Goal: Task Accomplishment & Management: Manage account settings

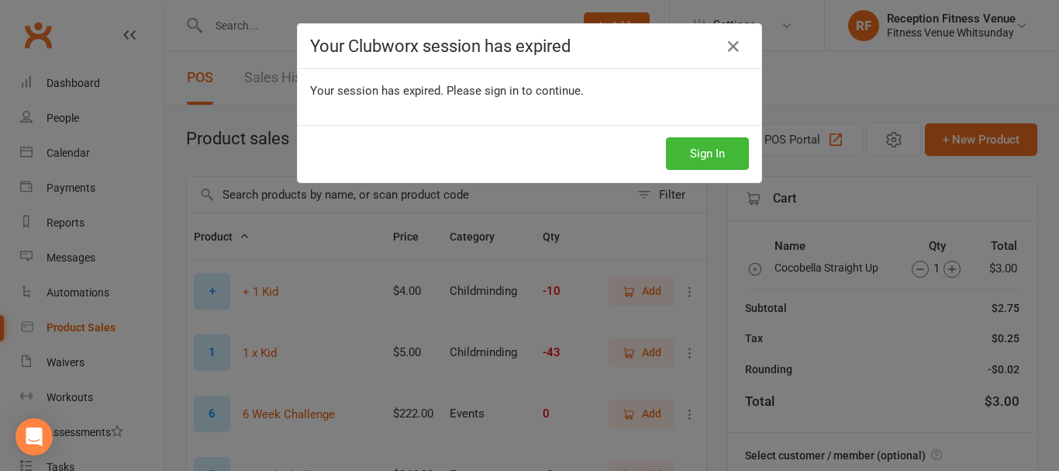
select select "100"
click at [704, 147] on button "Sign In" at bounding box center [707, 153] width 83 height 33
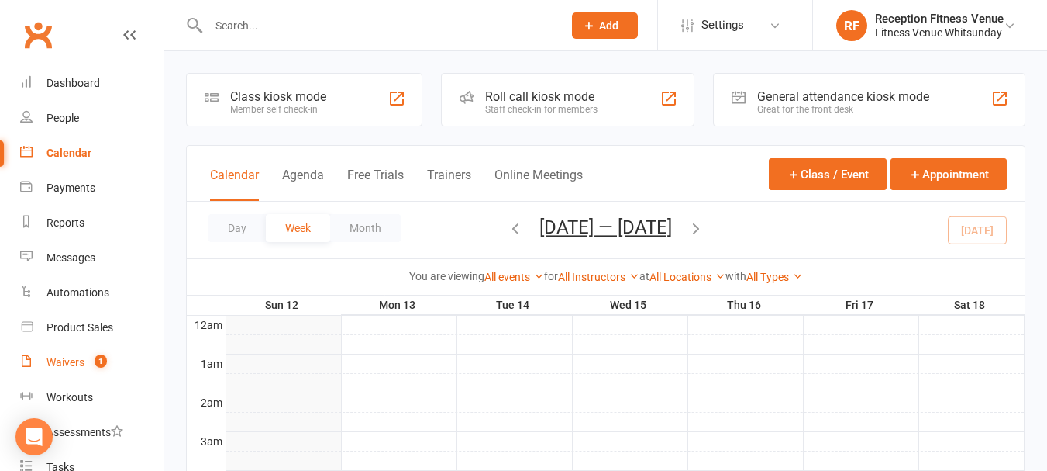
click at [70, 360] on div "Waivers" at bounding box center [66, 362] width 38 height 12
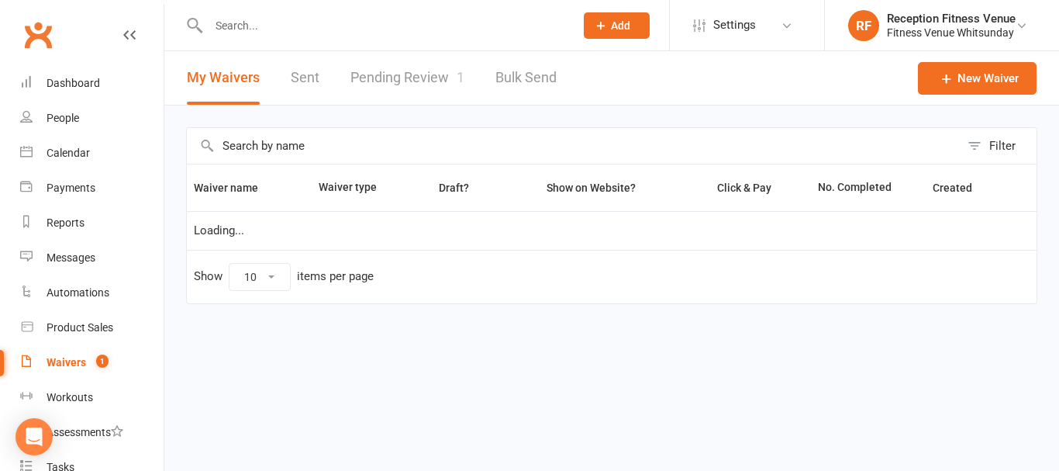
select select "50"
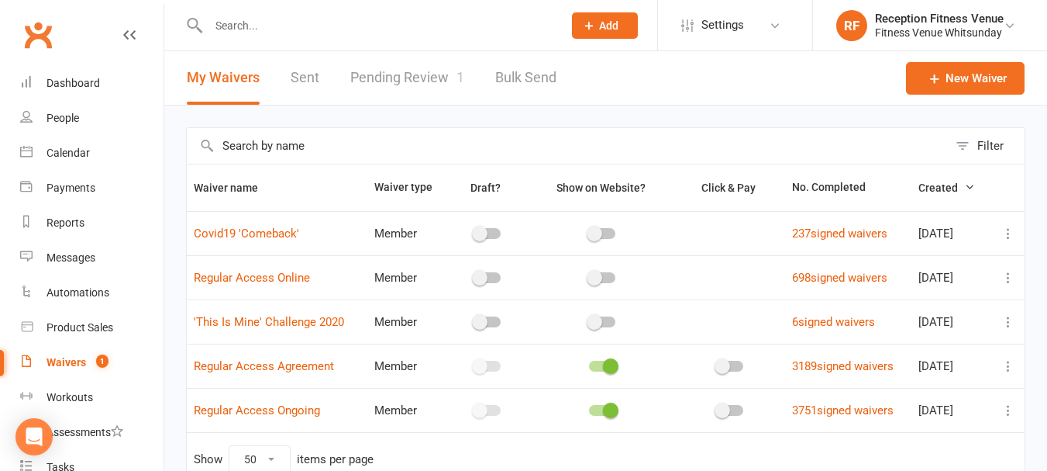
click at [407, 77] on link "Pending Review 1" at bounding box center [407, 77] width 114 height 53
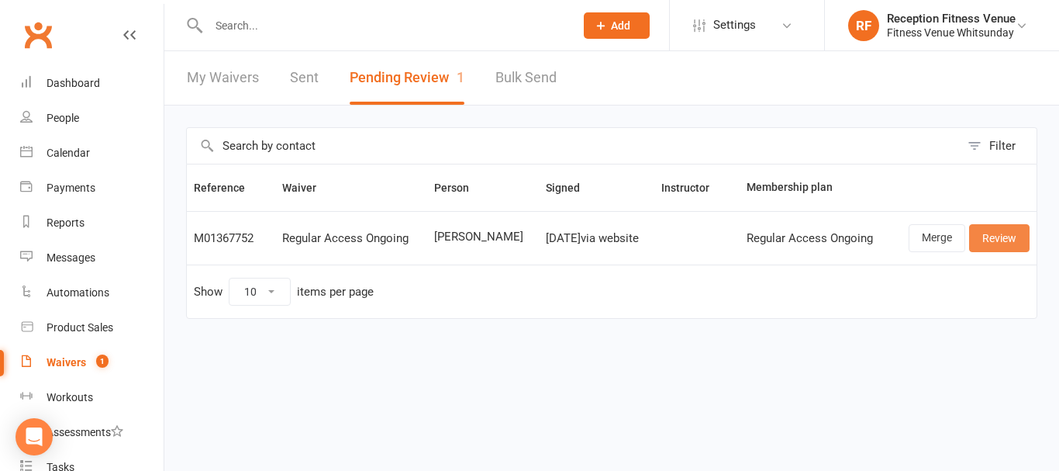
click at [985, 237] on link "Review" at bounding box center [999, 238] width 60 height 28
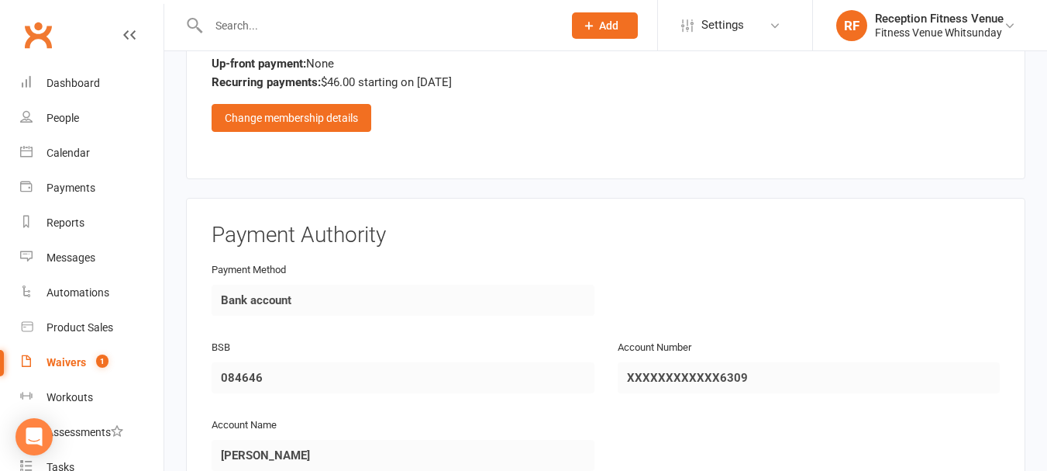
scroll to position [2297, 0]
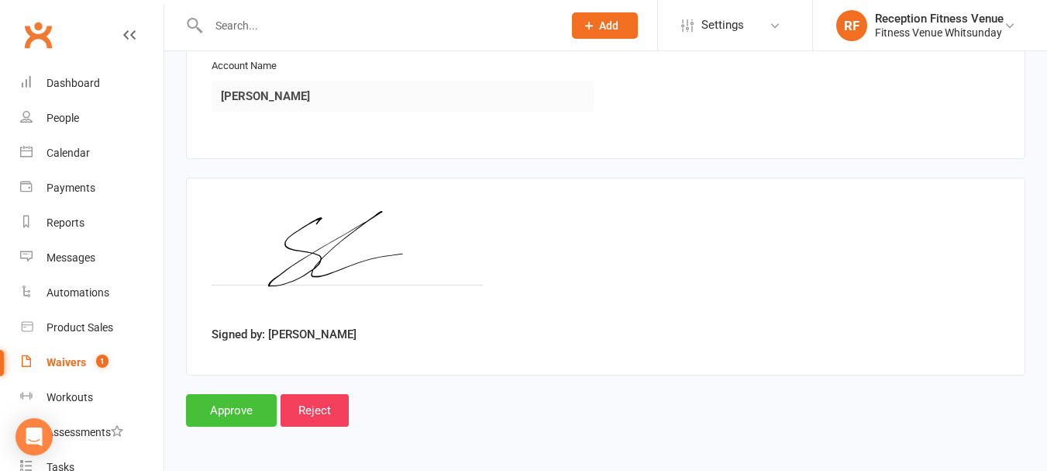
click at [235, 411] on input "Approve" at bounding box center [231, 410] width 91 height 33
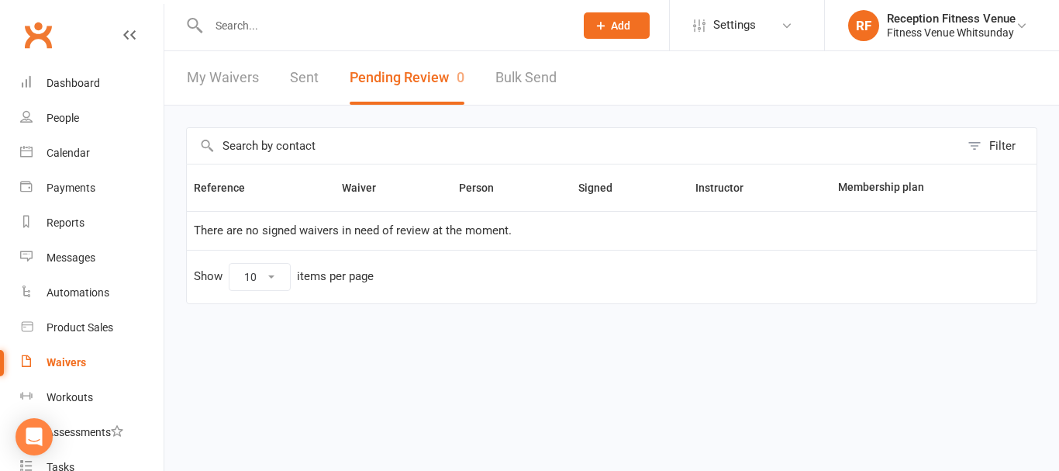
click at [247, 29] on input "text" at bounding box center [384, 26] width 360 height 22
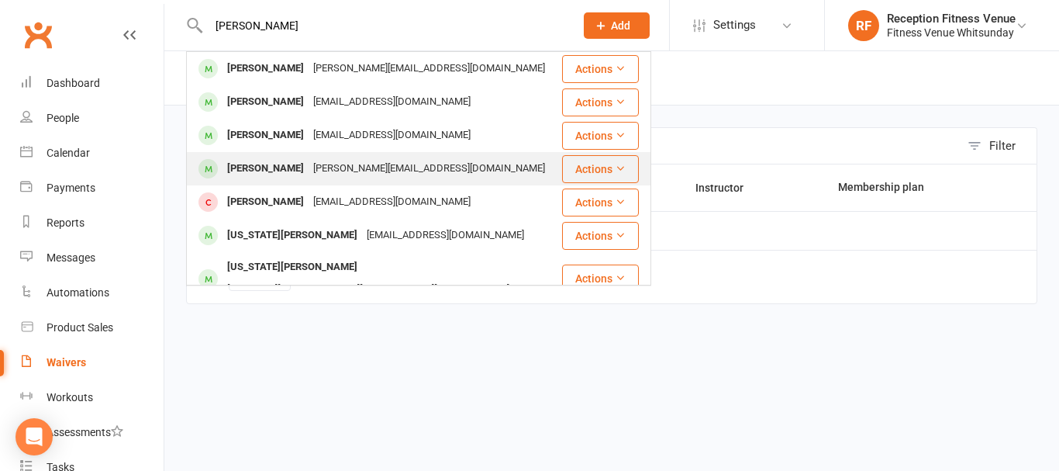
type input "george"
click at [309, 172] on div "George.blackie@nursenextdoor.com.au" at bounding box center [429, 168] width 241 height 22
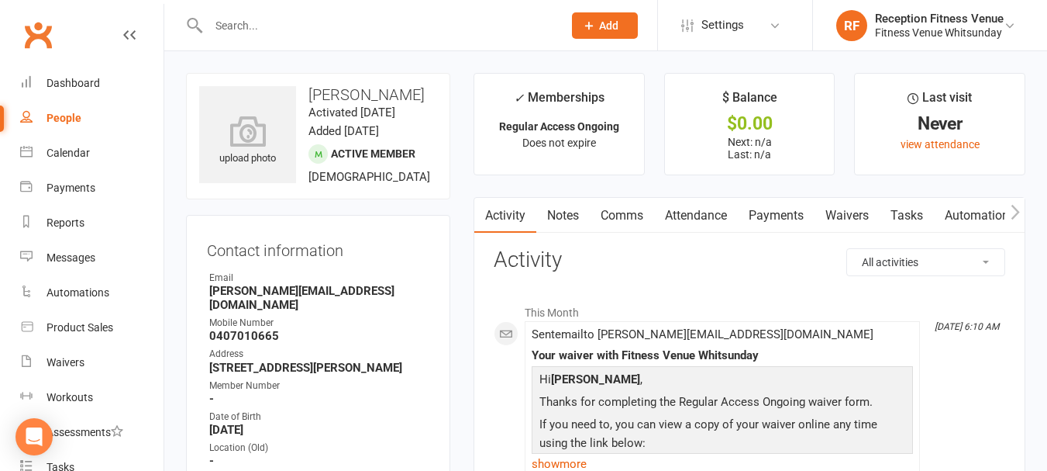
click at [1019, 212] on icon "button" at bounding box center [1015, 212] width 9 height 15
click at [788, 216] on link "Mobile App" at bounding box center [780, 216] width 84 height 36
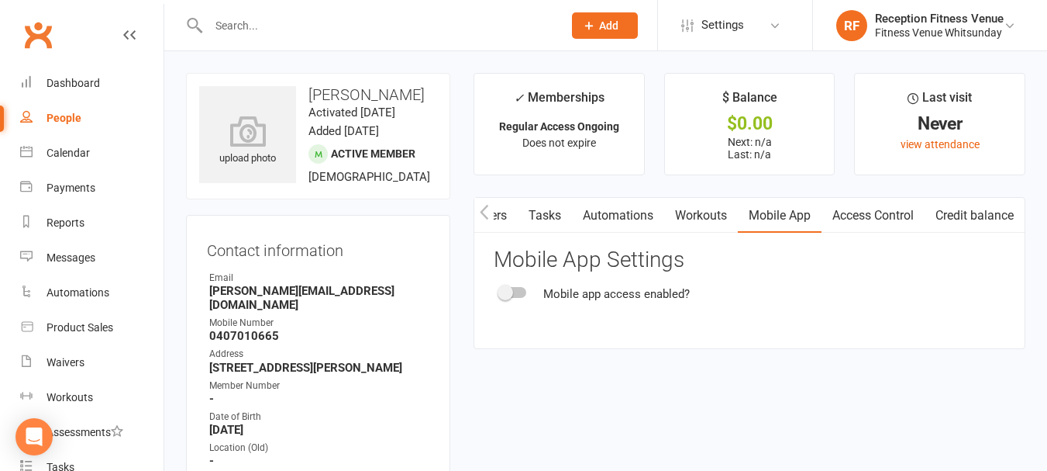
click at [529, 295] on div "Mobile app access enabled?" at bounding box center [750, 294] width 512 height 19
click at [521, 295] on div at bounding box center [513, 292] width 26 height 11
click at [500, 290] on input "checkbox" at bounding box center [500, 290] width 0 height 0
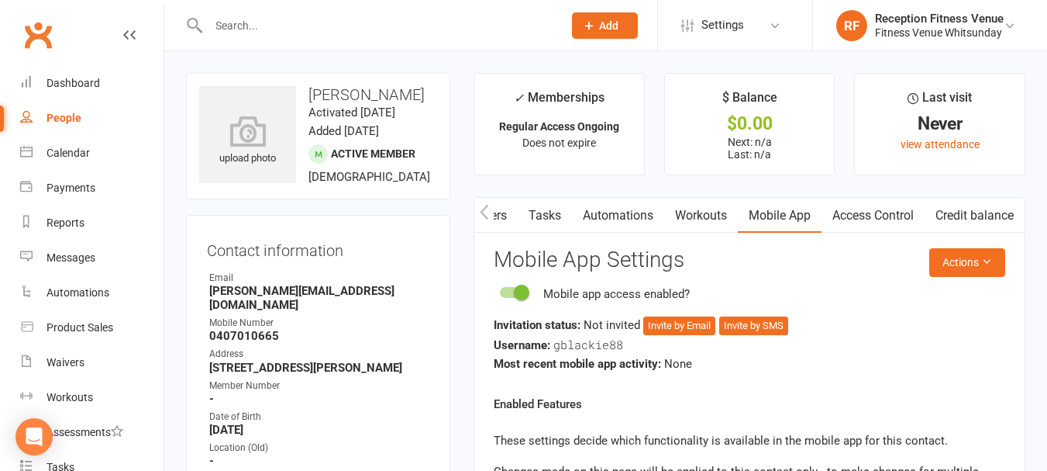
scroll to position [233, 0]
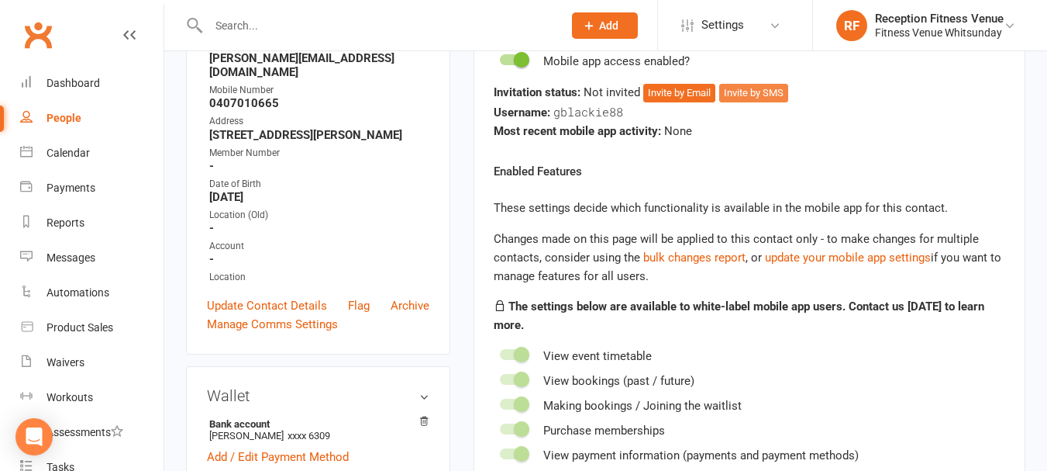
click at [761, 89] on button "Invite by SMS" at bounding box center [753, 93] width 69 height 19
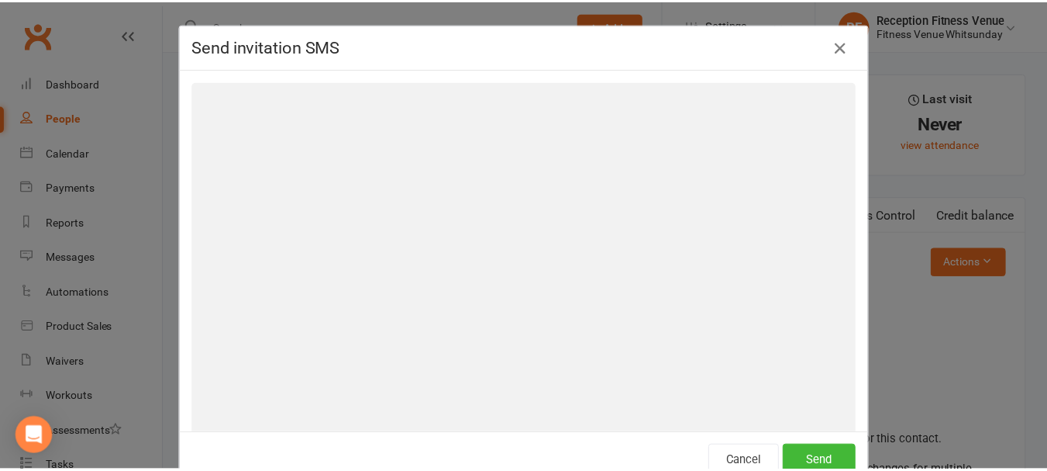
scroll to position [137, 0]
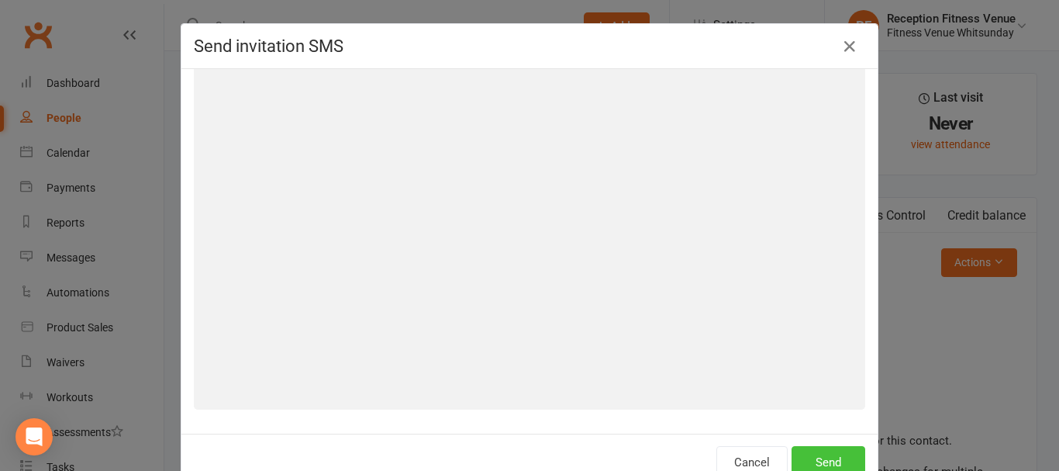
click at [833, 452] on button "Send" at bounding box center [829, 462] width 74 height 33
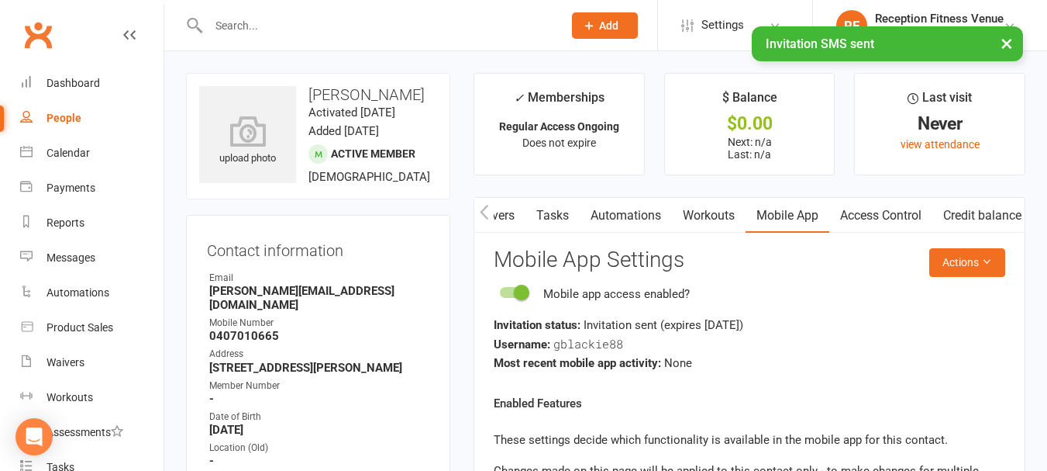
click at [894, 218] on link "Access Control" at bounding box center [881, 216] width 103 height 36
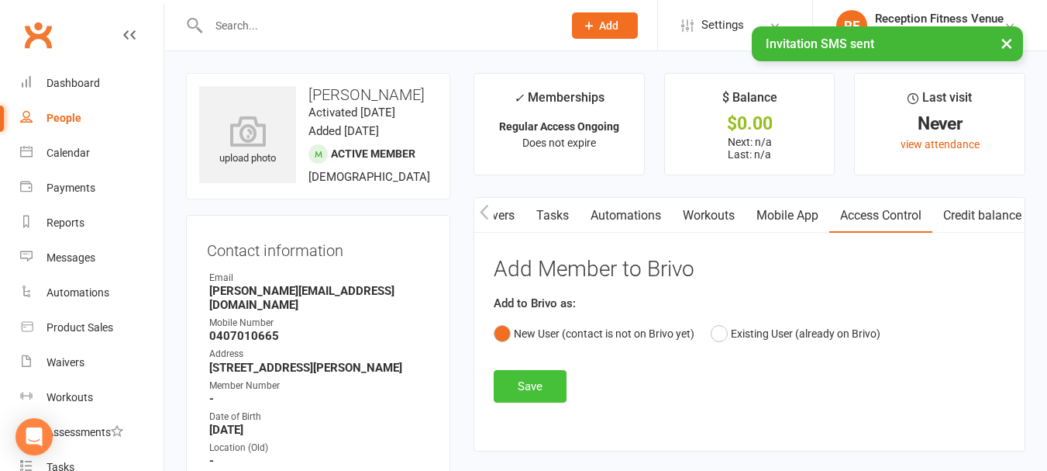
click at [508, 391] on button "Save" at bounding box center [530, 386] width 73 height 33
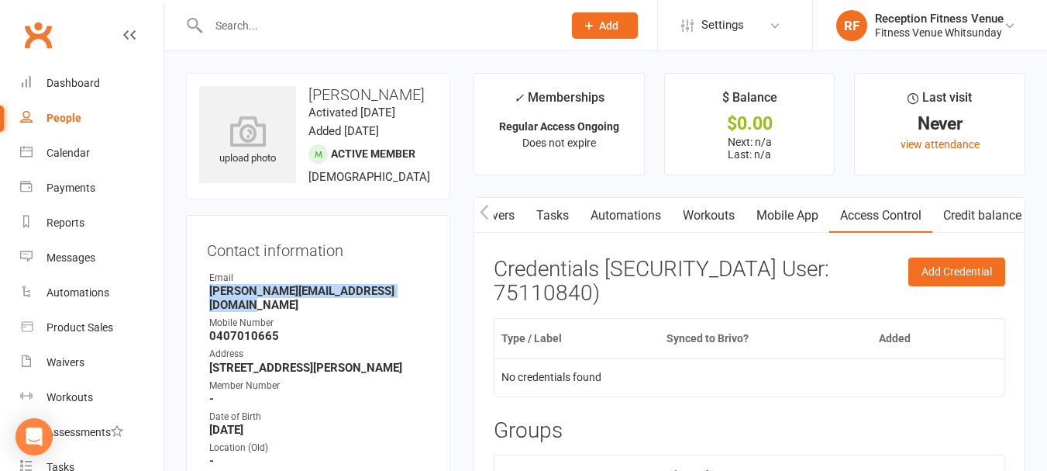
drag, startPoint x: 423, startPoint y: 310, endPoint x: 216, endPoint y: 311, distance: 206.2
click at [215, 312] on strong "George.blackie@nursenextdoor.com.au" at bounding box center [319, 298] width 220 height 28
click at [392, 311] on strong "George.blackie@nursenextdoor.com.au" at bounding box center [319, 298] width 220 height 28
drag, startPoint x: 421, startPoint y: 306, endPoint x: 203, endPoint y: 306, distance: 217.8
click at [203, 306] on div "Contact information Owner Email George.blackie@nursenextdoor.com.au Mobile Numb…" at bounding box center [318, 401] width 264 height 372
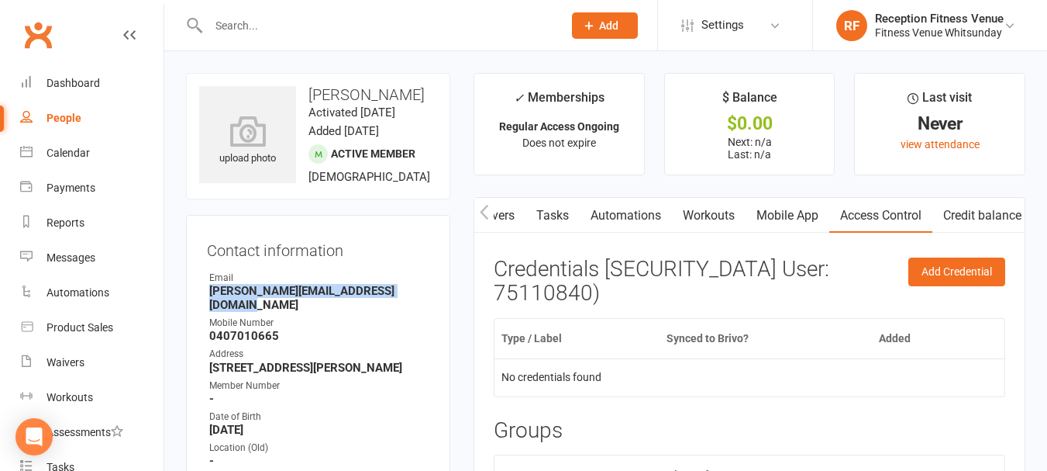
copy strong "George.blackie@nursenextdoor.com.au"
click at [69, 150] on div "Calendar" at bounding box center [68, 153] width 43 height 12
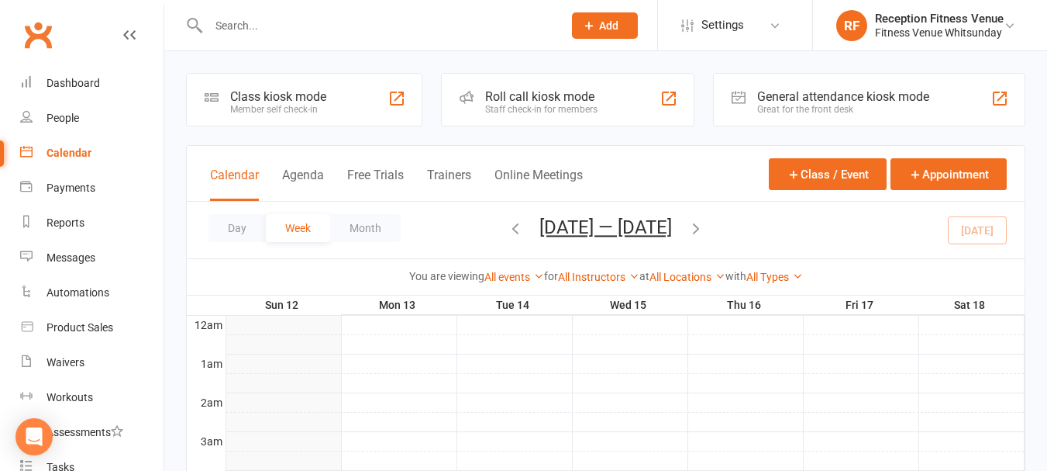
click at [823, 95] on div "General attendance kiosk mode" at bounding box center [843, 96] width 172 height 15
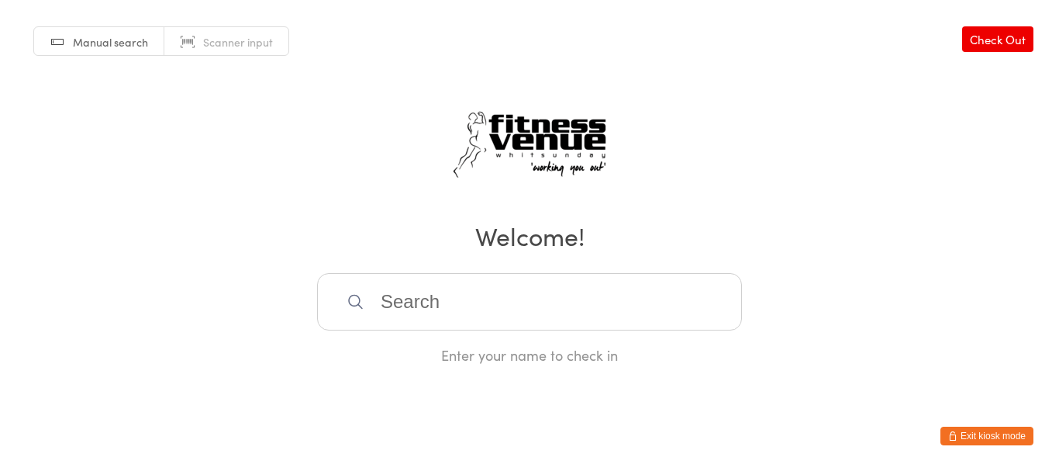
click at [126, 53] on link "Manual search" at bounding box center [99, 41] width 130 height 29
